Goal: Book appointment/travel/reservation

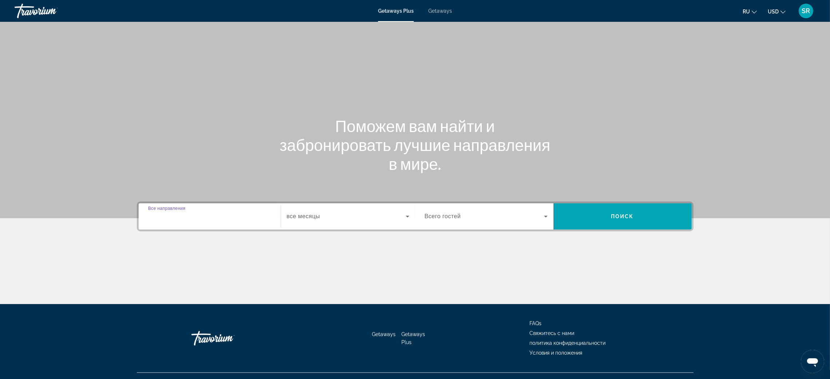
click at [226, 218] on input "Destination Все направления" at bounding box center [209, 216] width 123 height 9
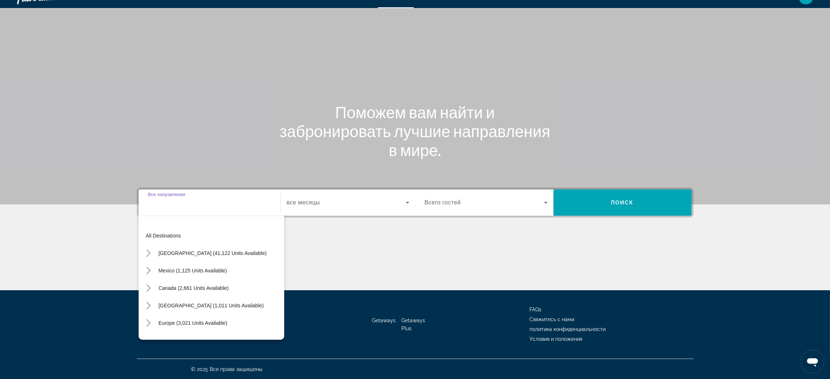
click at [242, 207] on div "Search widget" at bounding box center [209, 202] width 123 height 21
click at [201, 209] on div "Search widget" at bounding box center [209, 202] width 123 height 21
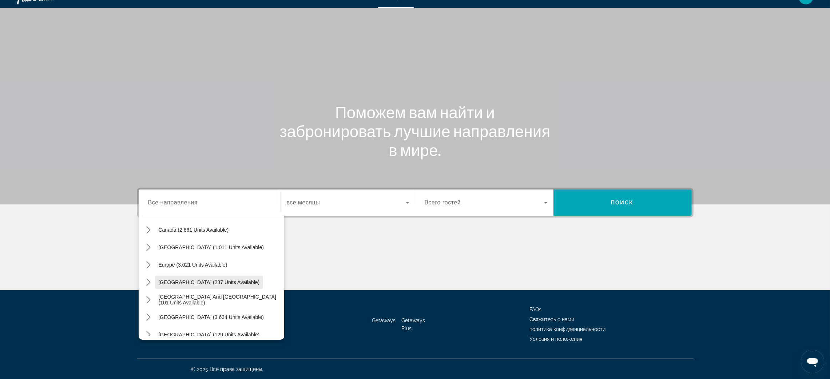
click at [210, 282] on span "[GEOGRAPHIC_DATA] (237 units available)" at bounding box center [209, 282] width 101 height 6
type input "**********"
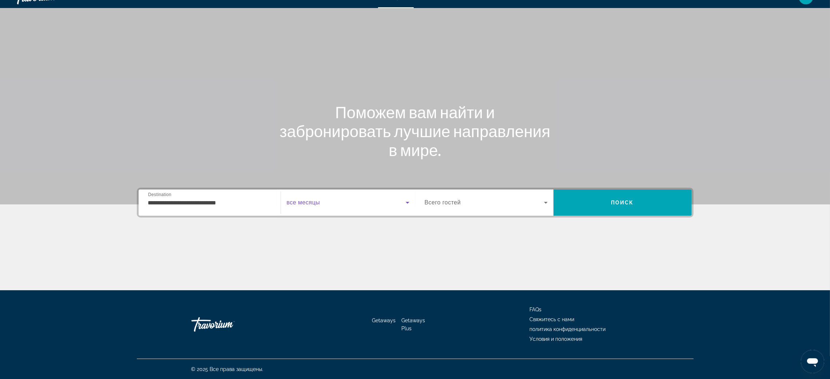
click at [405, 204] on icon "Search widget" at bounding box center [407, 202] width 9 height 9
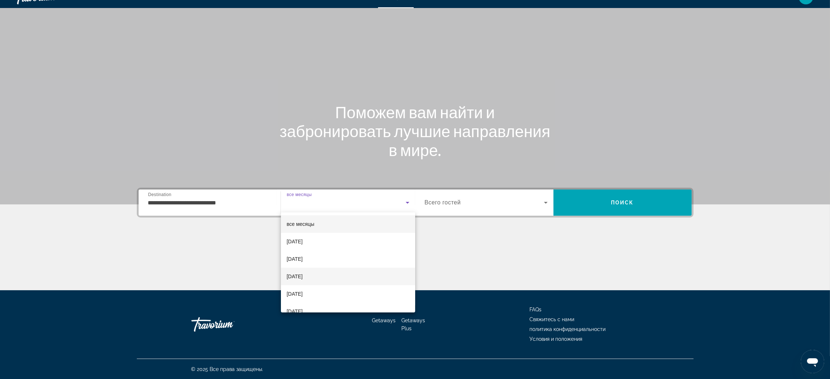
click at [339, 276] on mat-option "[DATE]" at bounding box center [348, 276] width 134 height 17
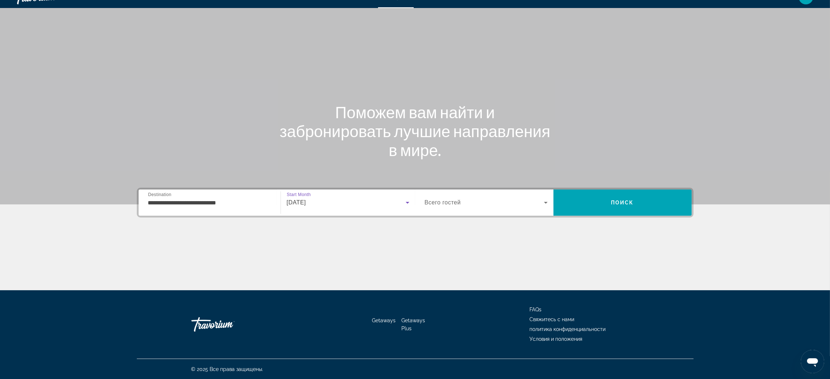
click at [544, 202] on icon "Search widget" at bounding box center [545, 202] width 9 height 9
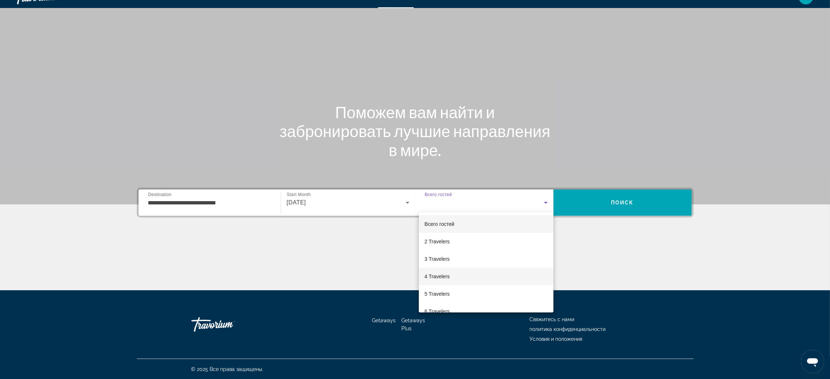
click at [455, 275] on mat-option "4 Travelers" at bounding box center [486, 276] width 135 height 17
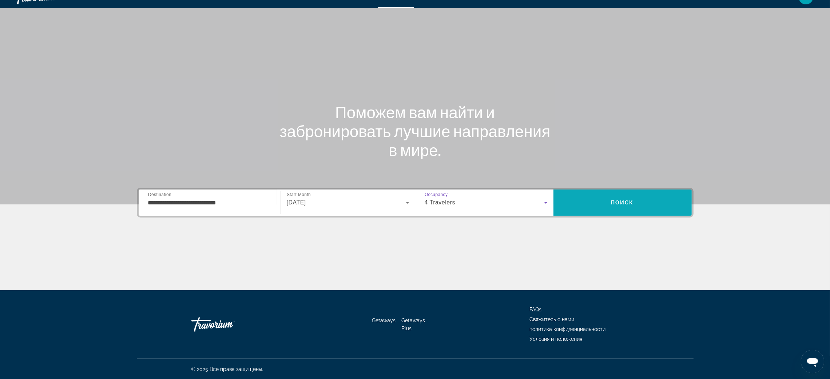
click at [623, 200] on span "Поиск" at bounding box center [622, 203] width 23 height 6
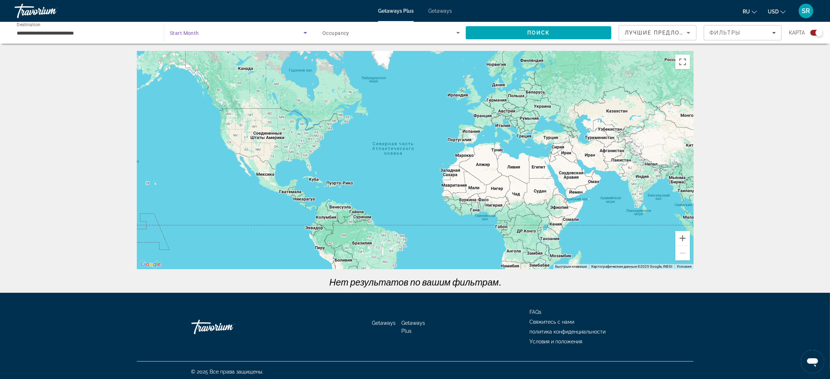
click at [304, 31] on icon "Search widget" at bounding box center [305, 32] width 9 height 9
click at [256, 56] on mat-option "все месяцы" at bounding box center [238, 54] width 149 height 17
click at [572, 36] on span "Search" at bounding box center [538, 32] width 145 height 17
